Goal: Obtain resource: Obtain resource

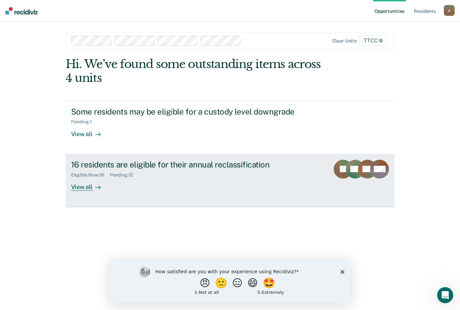
click at [246, 179] on div "16 residents are eligible for their annual reclassification Eligible Now : 16 P…" at bounding box center [197, 175] width 253 height 31
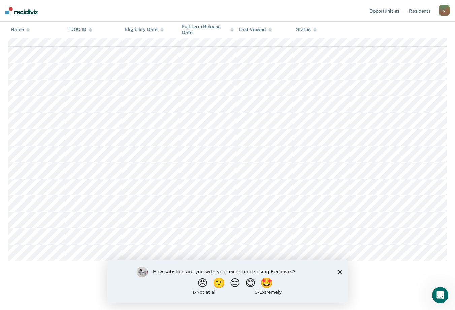
scroll to position [21, 0]
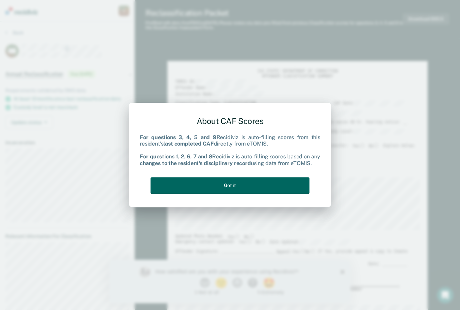
click at [250, 183] on button "Got it" at bounding box center [229, 185] width 159 height 16
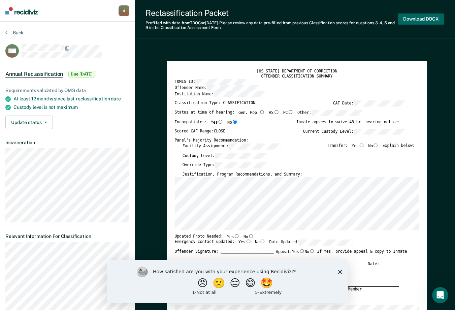
click at [432, 23] on button "Download DOCX" at bounding box center [421, 18] width 46 height 11
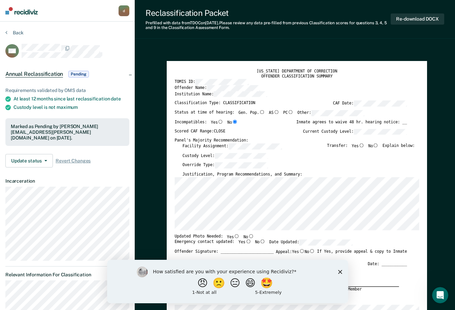
click at [10, 34] on button "Back" at bounding box center [14, 33] width 18 height 6
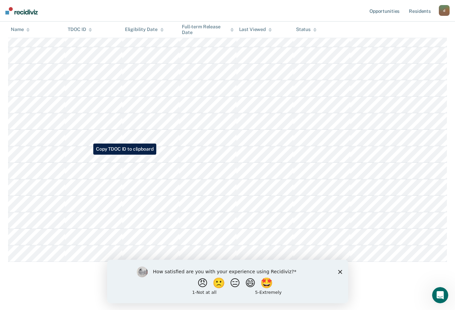
scroll to position [139, 0]
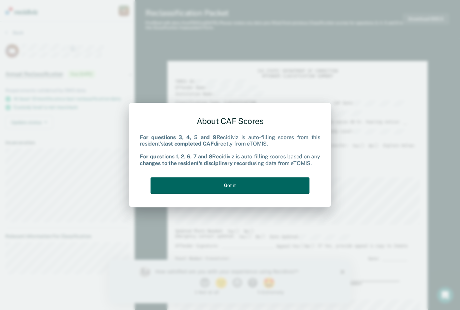
click at [264, 182] on button "Got it" at bounding box center [229, 185] width 159 height 16
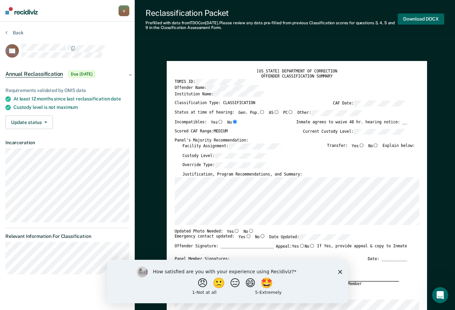
click at [410, 19] on button "Download DOCX" at bounding box center [421, 18] width 46 height 11
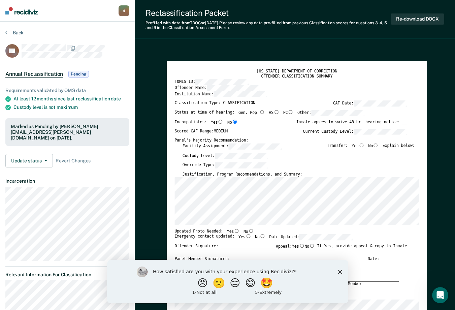
drag, startPoint x: 181, startPoint y: 54, endPoint x: 114, endPoint y: 42, distance: 68.8
click at [18, 29] on section "Back KR Annual Reclassification Pending Requirements validated by OMS data At l…" at bounding box center [67, 174] width 135 height 304
click at [18, 31] on button "Back" at bounding box center [14, 33] width 18 height 6
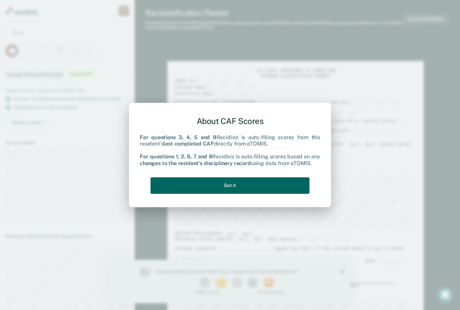
drag, startPoint x: 240, startPoint y: 189, endPoint x: 236, endPoint y: 187, distance: 4.2
click at [239, 189] on button "Got it" at bounding box center [229, 185] width 159 height 16
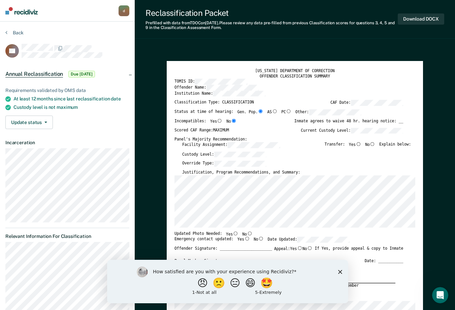
drag, startPoint x: 174, startPoint y: 36, endPoint x: 156, endPoint y: 40, distance: 18.1
click at [174, 36] on div "Reclassification Packet Prefilled with data from TDOC on [DATE] . Please review…" at bounding box center [295, 19] width 320 height 39
click at [421, 15] on button "Download DOCX" at bounding box center [421, 18] width 46 height 11
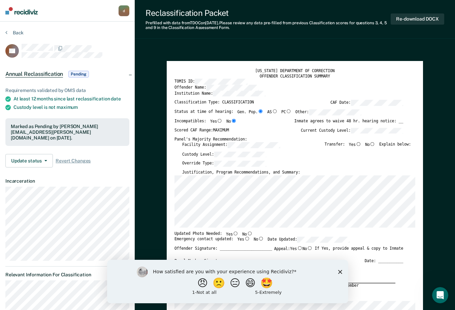
click at [19, 32] on button "Back" at bounding box center [14, 33] width 18 height 6
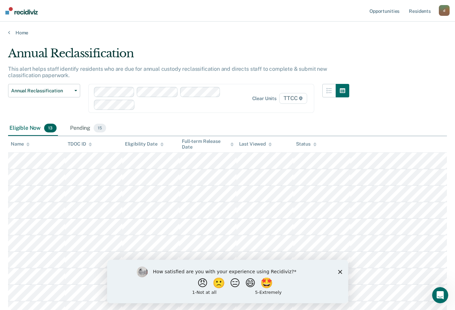
scroll to position [106, 0]
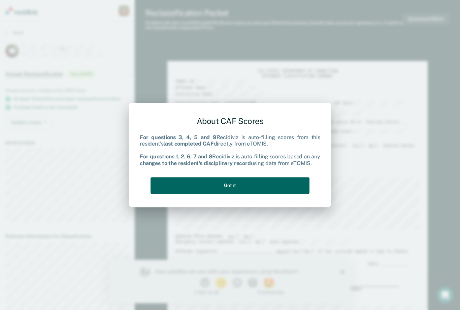
click at [247, 192] on button "Got it" at bounding box center [229, 185] width 159 height 16
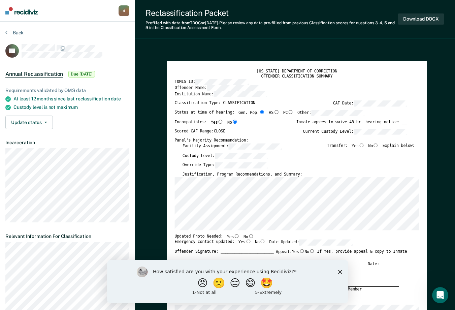
click at [439, 23] on button "Download DOCX" at bounding box center [421, 18] width 46 height 11
type textarea "x"
